Goal: Check status: Check status

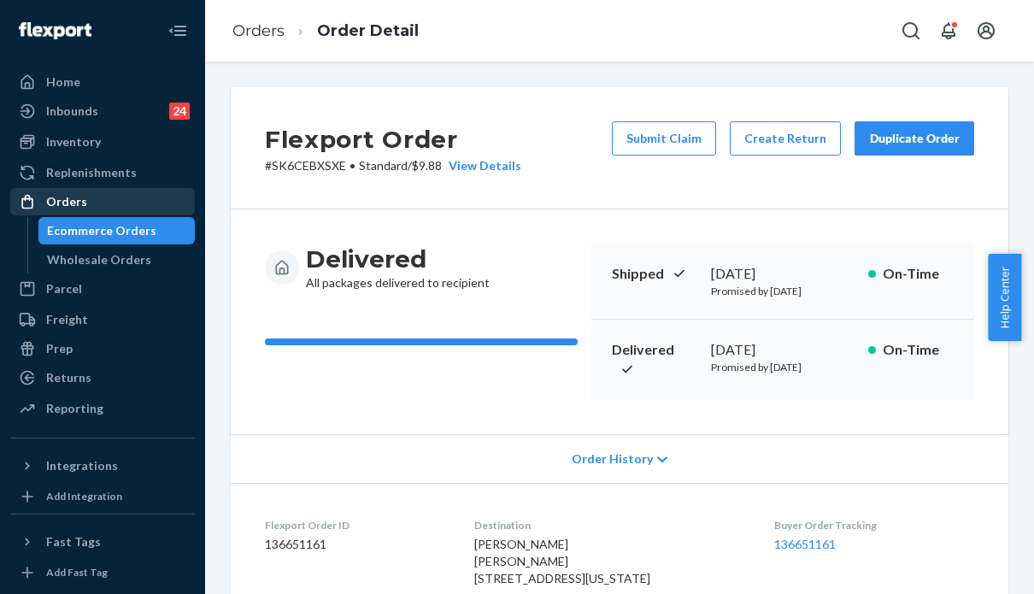
click at [66, 196] on div "Orders" at bounding box center [66, 201] width 41 height 17
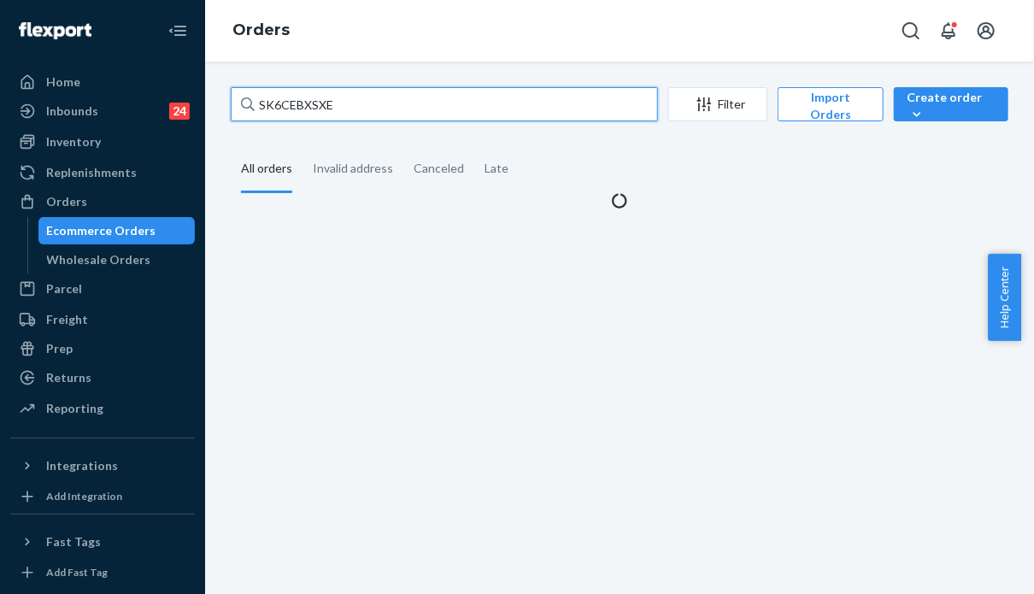
drag, startPoint x: 349, startPoint y: 105, endPoint x: 197, endPoint y: 91, distance: 151.8
click at [197, 91] on div "Home Inbounds 24 Shipping Plans Problems 24 Inventory Products Replenishments O…" at bounding box center [517, 297] width 1034 height 594
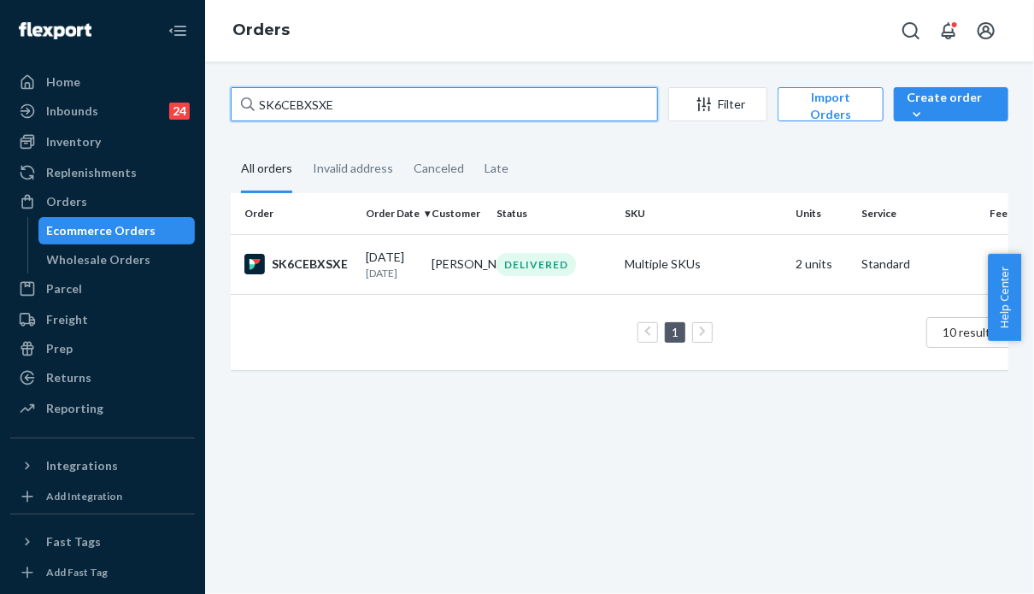
paste input "254255325"
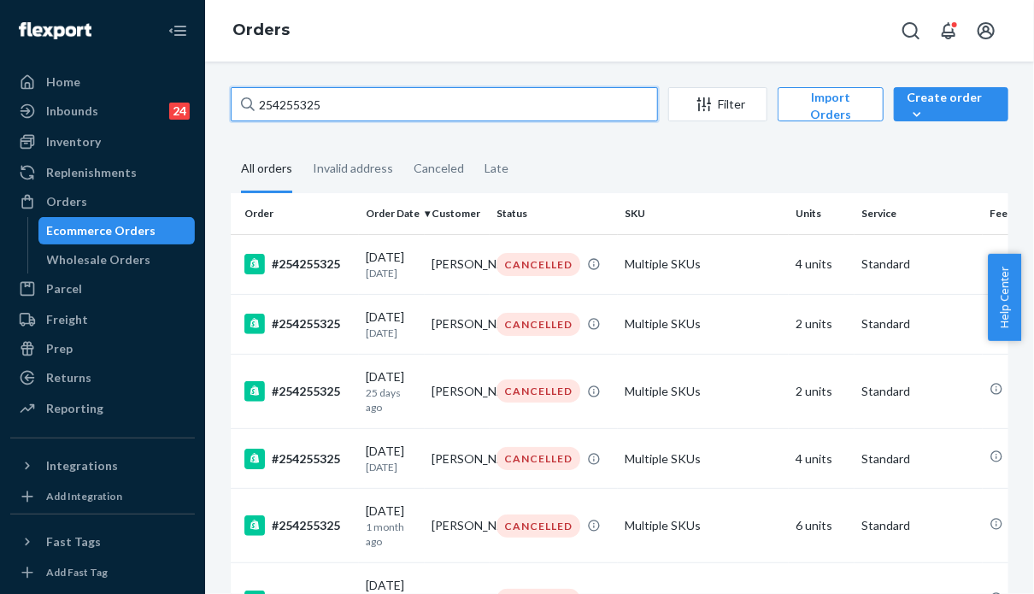
drag, startPoint x: 331, startPoint y: 107, endPoint x: 184, endPoint y: 98, distance: 148.0
click at [184, 98] on div "Home Inbounds 24 Shipping Plans Problems 24 Inventory Products Replenishments O…" at bounding box center [517, 297] width 1034 height 594
paste input "5193786"
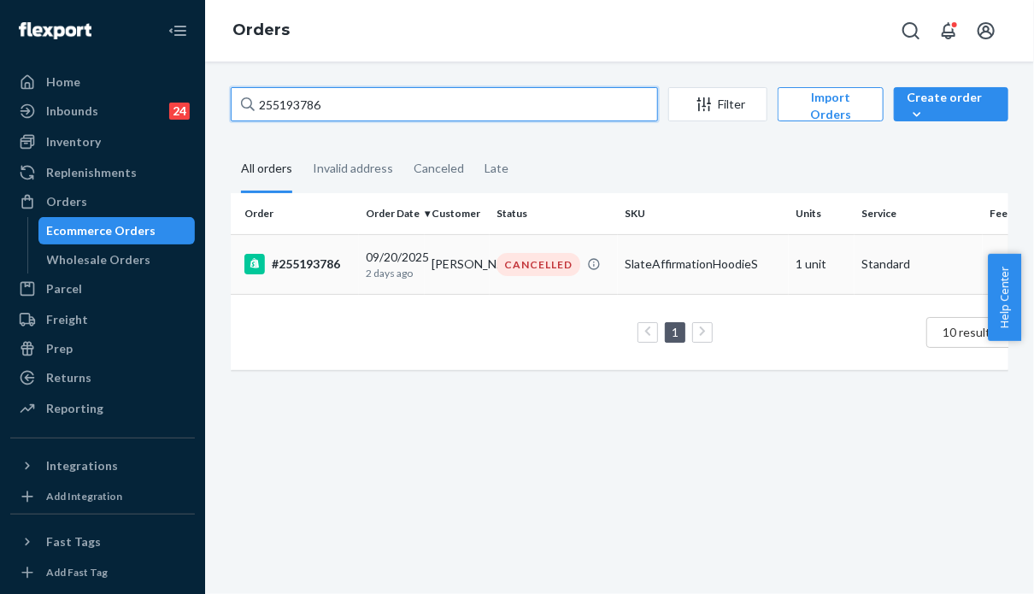
type input "255193786"
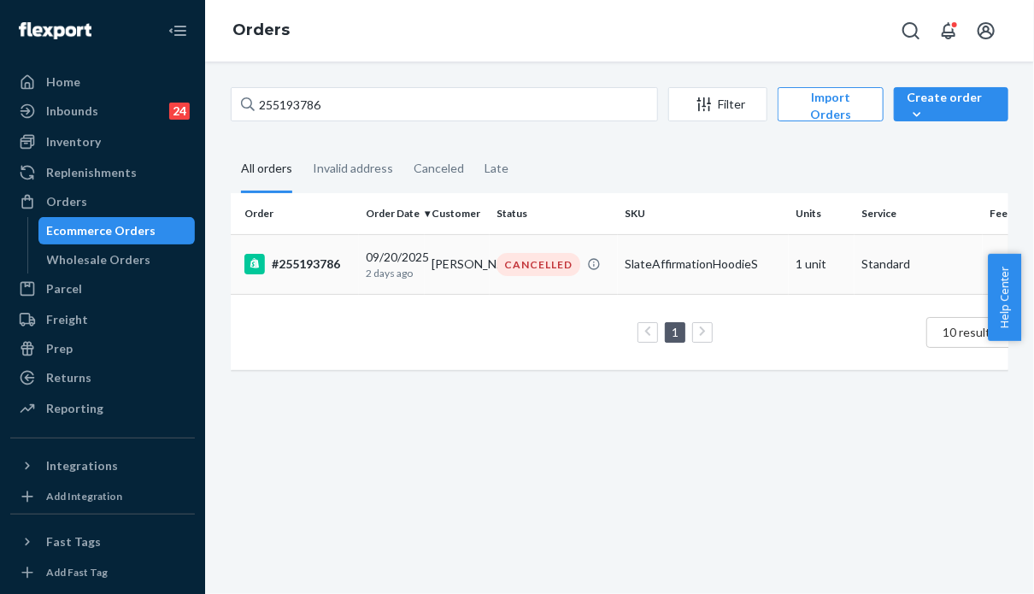
click at [369, 279] on p "2 days ago" at bounding box center [392, 273] width 52 height 15
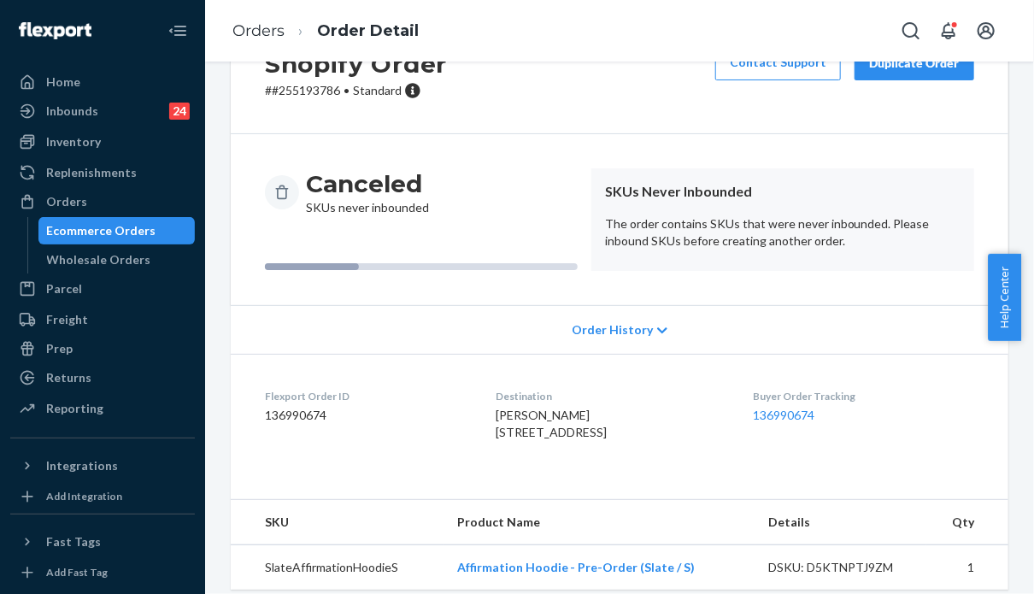
scroll to position [124, 0]
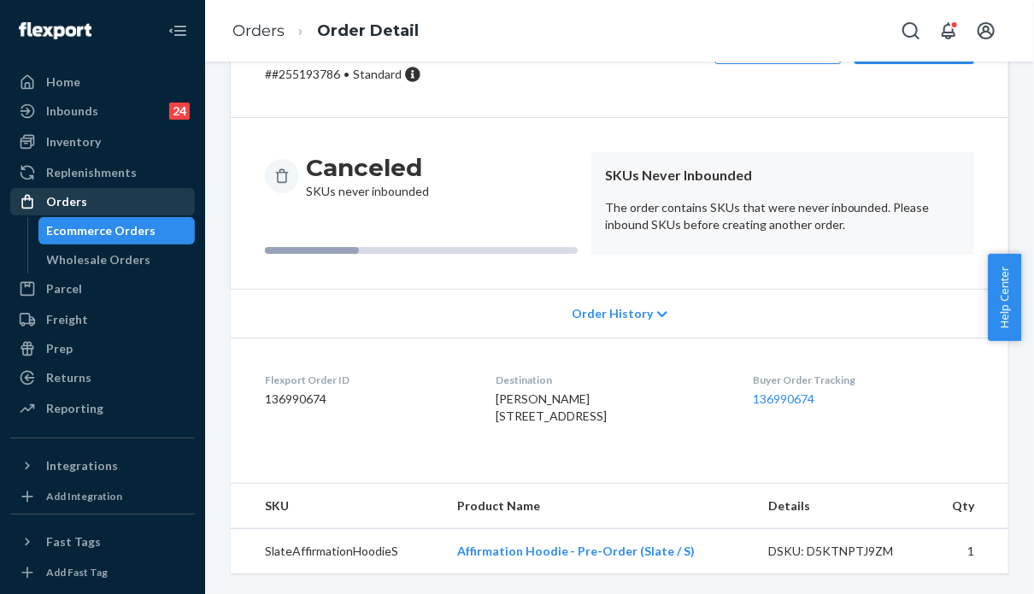
click at [94, 200] on div "Orders" at bounding box center [102, 202] width 181 height 24
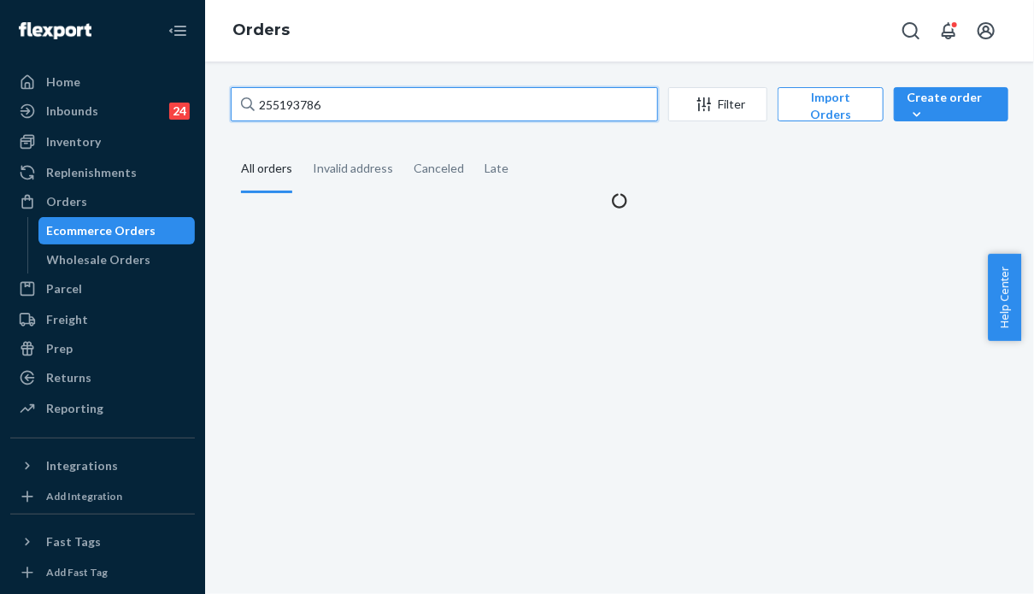
drag, startPoint x: 325, startPoint y: 102, endPoint x: 210, endPoint y: 91, distance: 115.0
click at [210, 91] on div "255193786 Filter Import Orders Create order Ecommerce order Removal order All o…" at bounding box center [619, 328] width 829 height 532
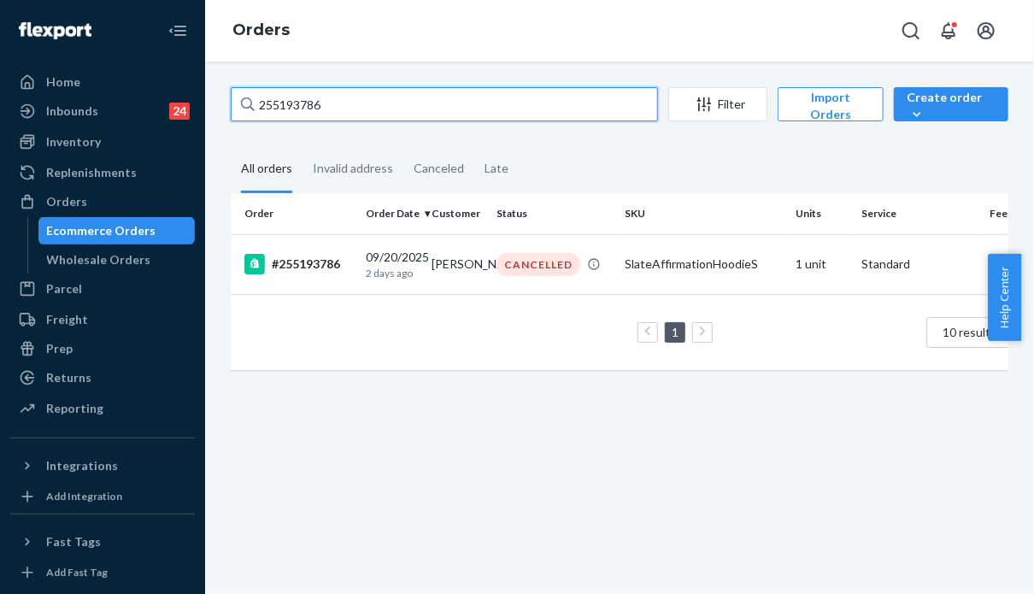
paste input "38131 Complete"
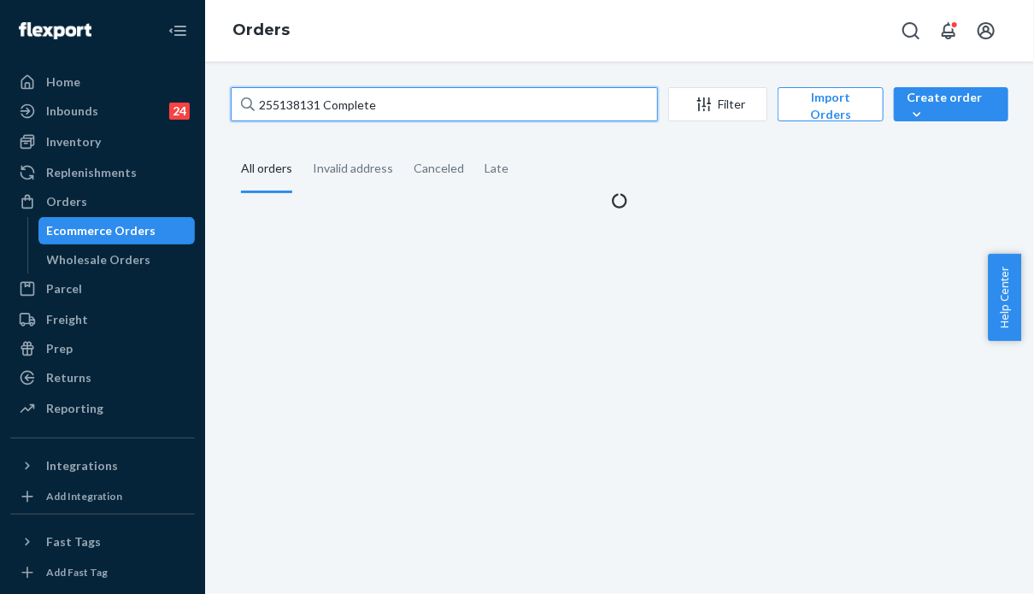
drag, startPoint x: 388, startPoint y: 105, endPoint x: 320, endPoint y: 95, distance: 68.3
click at [320, 95] on input "255138131 Complete" at bounding box center [444, 104] width 427 height 34
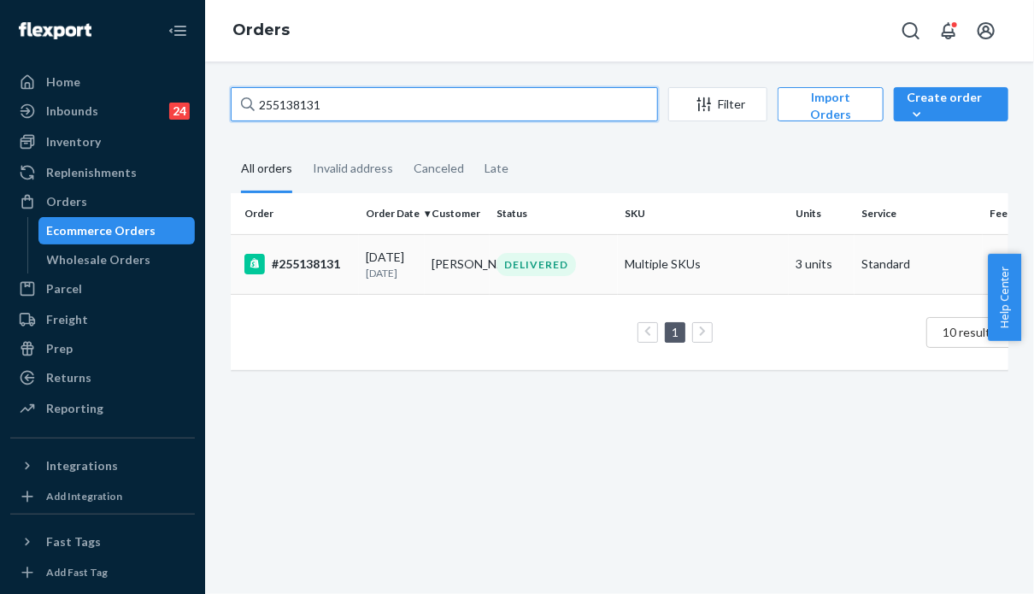
type input "255138131"
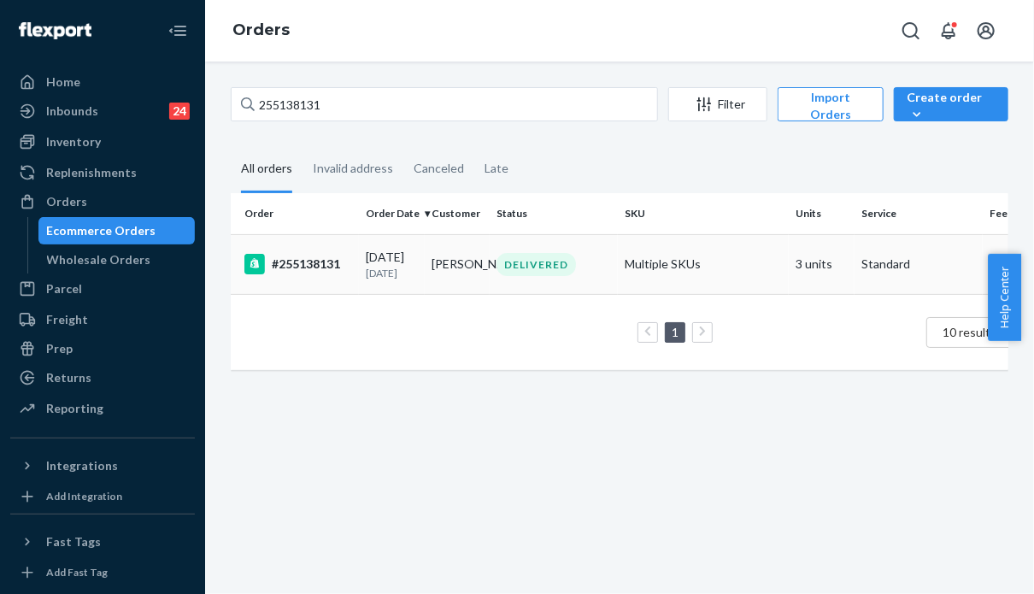
click at [417, 280] on p "[DATE]" at bounding box center [392, 273] width 52 height 15
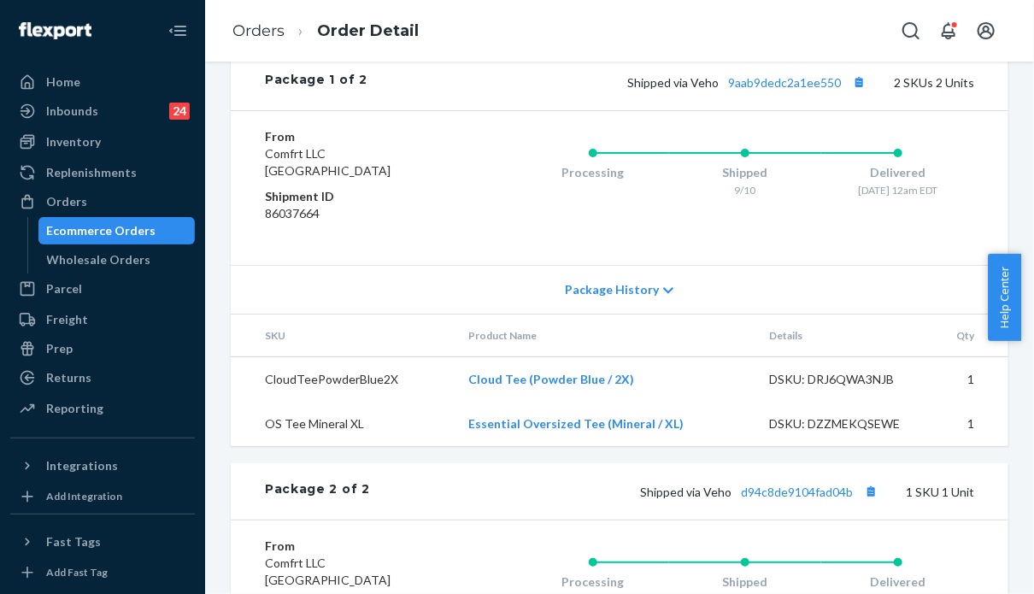
scroll to position [940, 0]
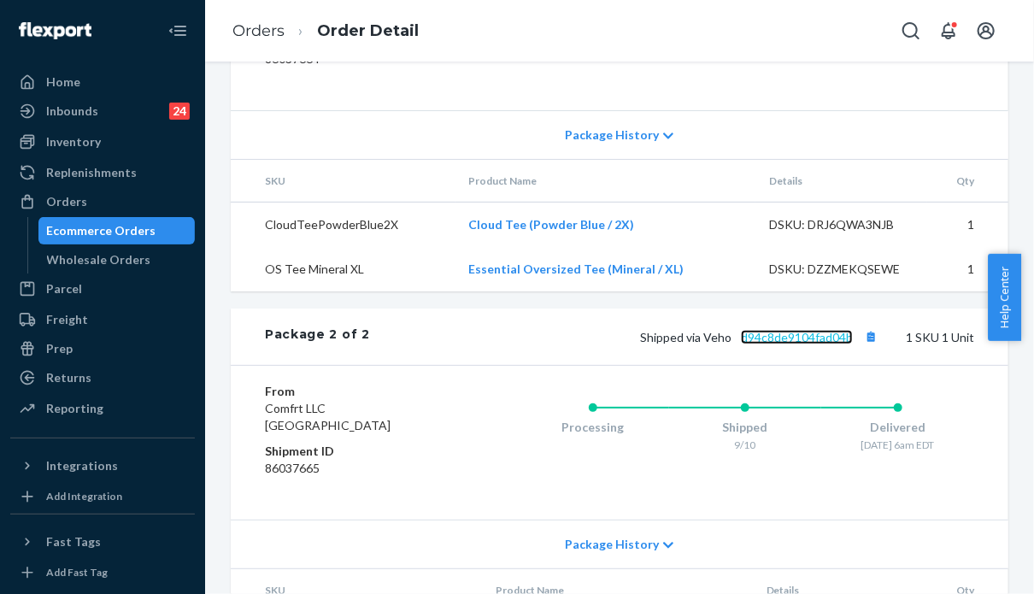
click at [815, 344] on link "d94c8de9104fad04b" at bounding box center [797, 337] width 112 height 15
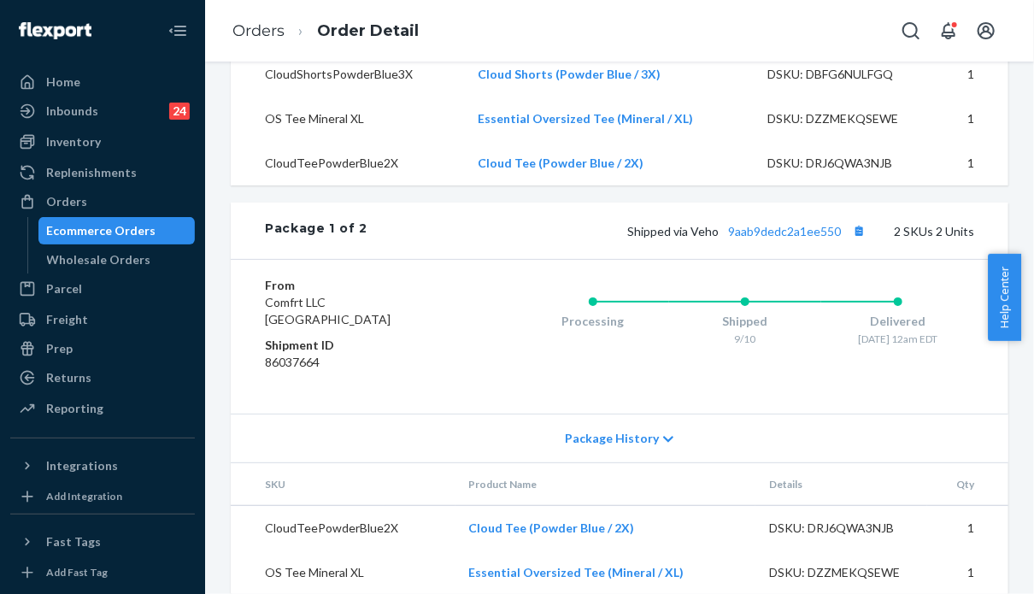
scroll to position [978, 0]
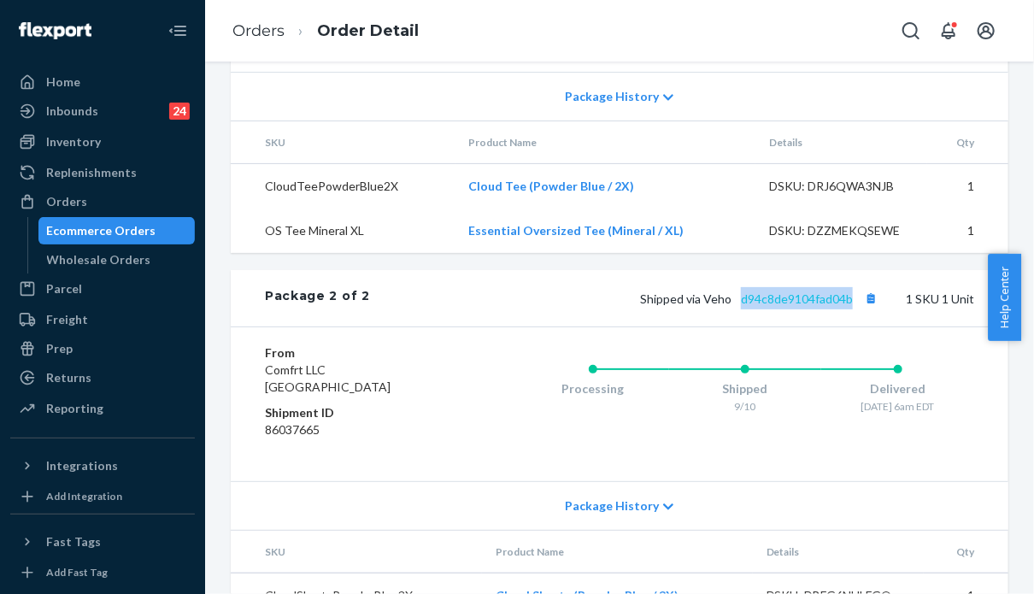
drag, startPoint x: 844, startPoint y: 343, endPoint x: 731, endPoint y: 343, distance: 112.8
click at [731, 306] on span "Shipped via Veho d94c8de9104fad04b" at bounding box center [761, 298] width 242 height 15
copy link "d94c8de9104fad04b"
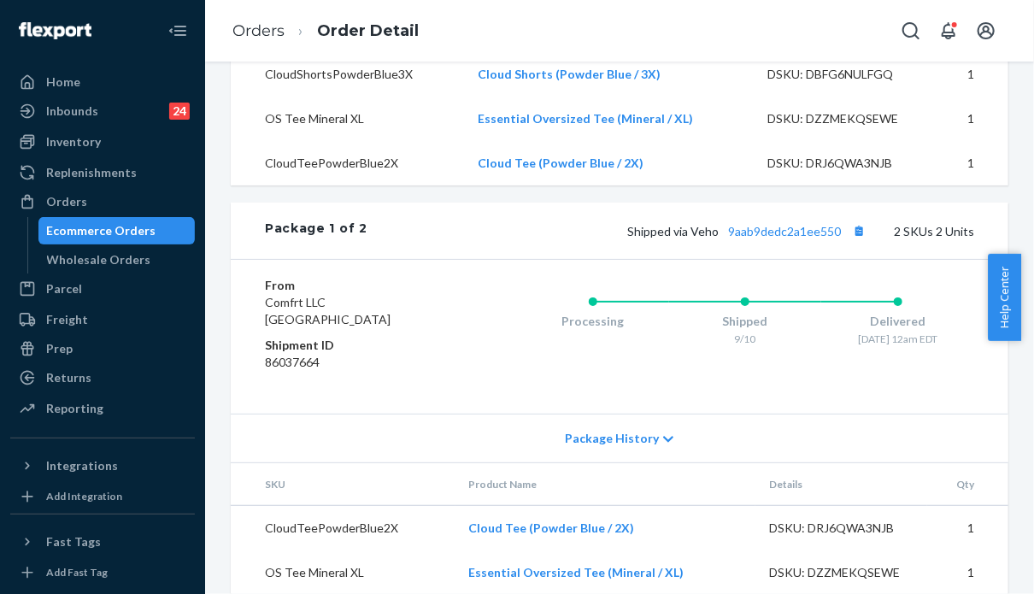
scroll to position [209, 0]
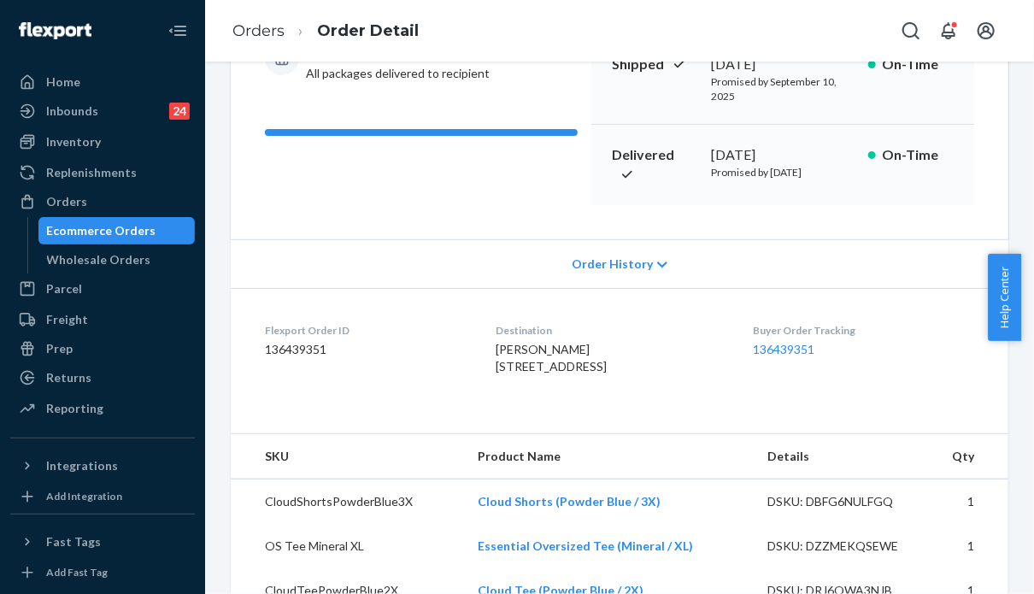
drag, startPoint x: 481, startPoint y: 373, endPoint x: 552, endPoint y: 406, distance: 78.0
click at [552, 375] on div "[PERSON_NAME] [STREET_ADDRESS]" at bounding box center [610, 358] width 230 height 34
copy span "[STREET_ADDRESS]"
click at [108, 204] on div "Orders" at bounding box center [102, 202] width 181 height 24
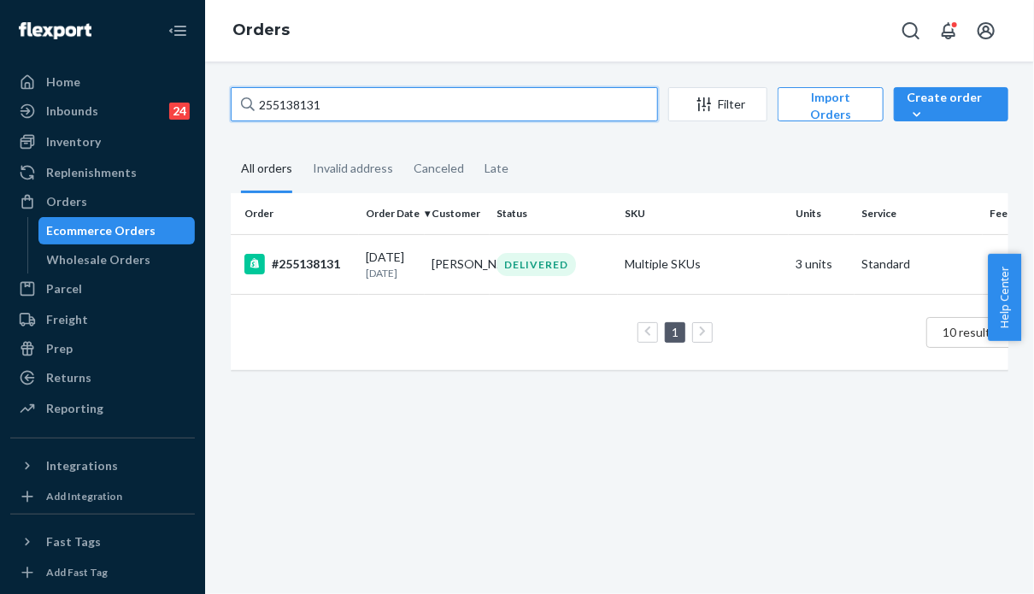
drag, startPoint x: 351, startPoint y: 109, endPoint x: 220, endPoint y: 112, distance: 130.7
click at [220, 112] on div "255138131 Filter Import Orders Create order Ecommerce order Removal order All o…" at bounding box center [619, 237] width 803 height 300
paste input "317634 Complete"
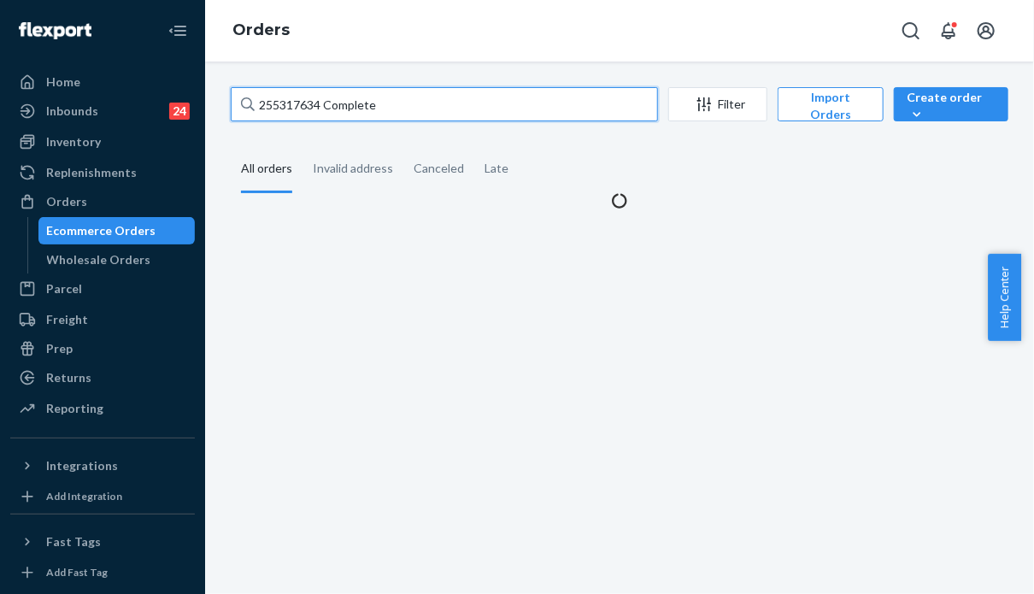
drag, startPoint x: 383, startPoint y: 112, endPoint x: 326, endPoint y: 113, distance: 56.4
click at [326, 113] on input "255317634 Complete" at bounding box center [444, 104] width 427 height 34
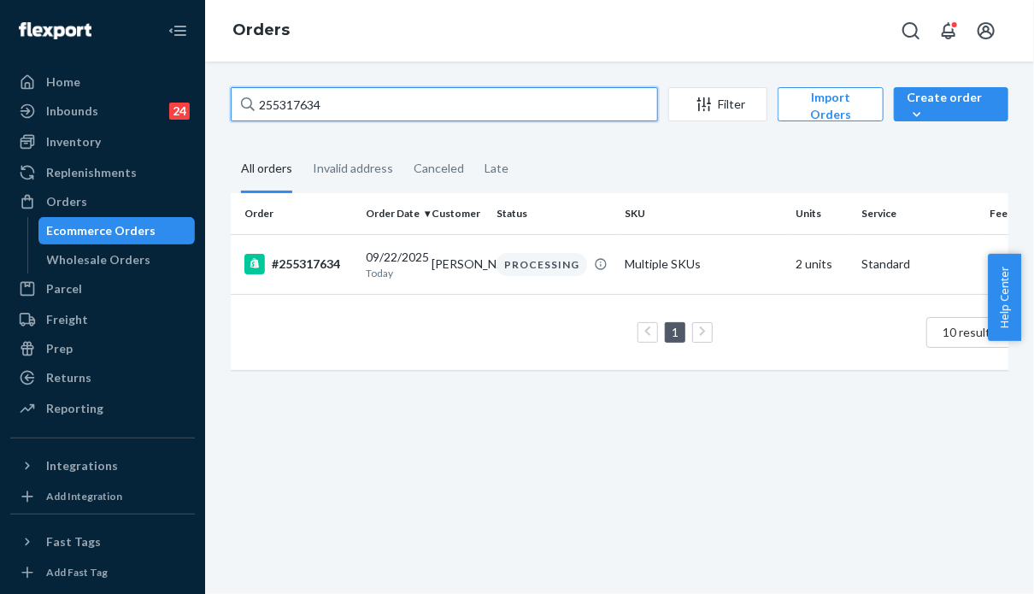
drag, startPoint x: 328, startPoint y: 112, endPoint x: 192, endPoint y: 100, distance: 136.3
click at [192, 100] on div "Home Inbounds 24 Shipping Plans Problems 24 Inventory Products Replenishments O…" at bounding box center [517, 297] width 1034 height 594
paste input "068740 Complete"
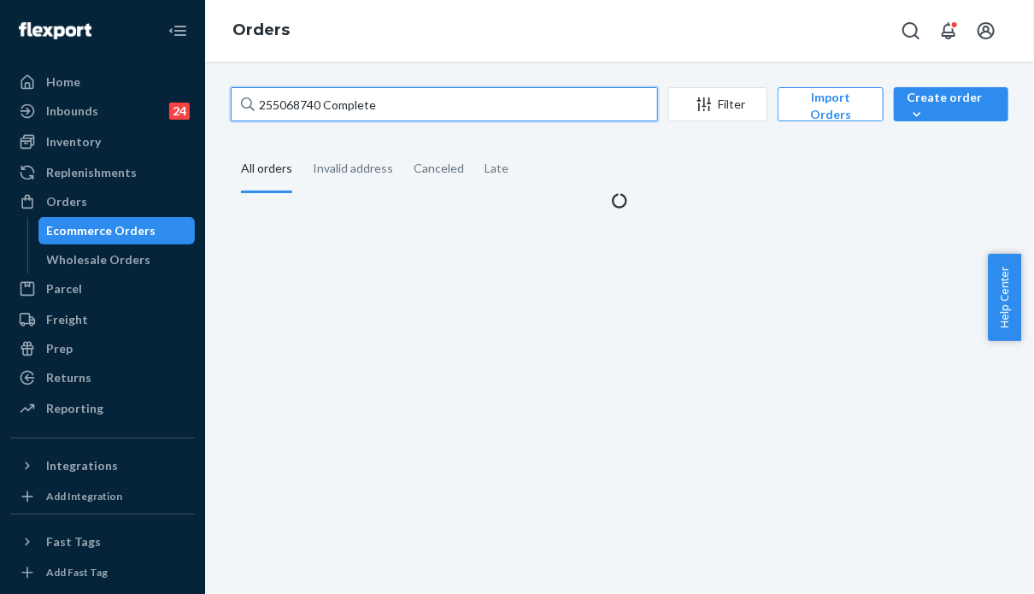
drag, startPoint x: 403, startPoint y: 103, endPoint x: 319, endPoint y: 104, distance: 83.7
click at [319, 104] on input "255068740 Complete" at bounding box center [444, 104] width 427 height 34
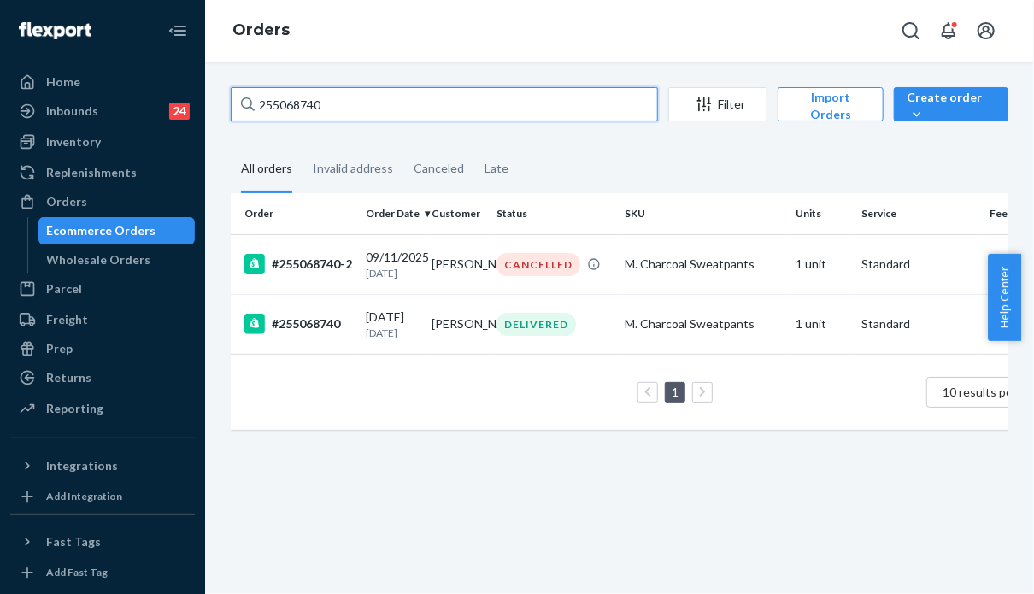
type input "255068740"
